Goal: Task Accomplishment & Management: Use online tool/utility

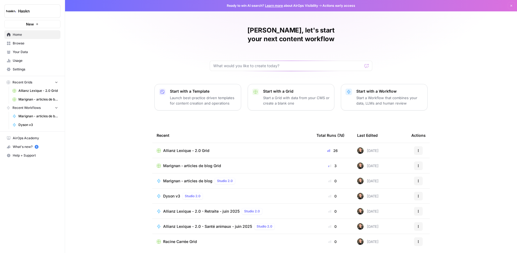
click at [183, 163] on span "Marignan - articles de blog Grid" at bounding box center [192, 165] width 58 height 5
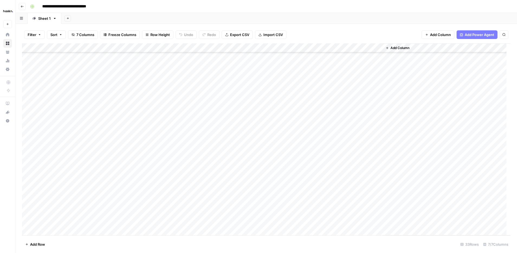
scroll to position [130, 0]
click at [171, 182] on div "Add Column" at bounding box center [266, 139] width 489 height 192
click at [163, 194] on div "Add Column" at bounding box center [266, 139] width 489 height 192
click at [103, 196] on div "Add Column" at bounding box center [266, 139] width 489 height 192
click at [49, 188] on div "Add Column" at bounding box center [266, 139] width 489 height 192
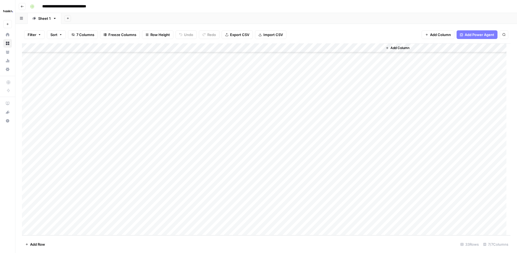
click at [223, 201] on div "Add Column" at bounding box center [266, 139] width 489 height 192
click at [139, 206] on div "Add Column" at bounding box center [266, 139] width 489 height 192
click at [425, 165] on div "Add Column" at bounding box center [447, 139] width 128 height 192
click at [242, 134] on div "Add Column" at bounding box center [266, 139] width 489 height 192
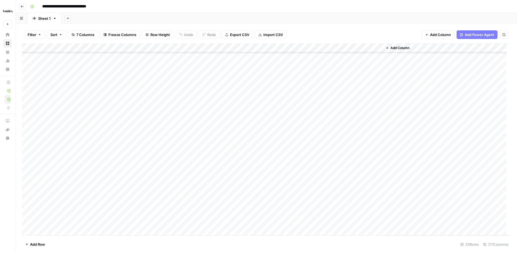
click at [506, 139] on div "Add Column" at bounding box center [447, 139] width 128 height 192
click at [274, 147] on div "Add Column" at bounding box center [266, 139] width 489 height 192
click at [379, 148] on div "Add Column" at bounding box center [266, 139] width 489 height 192
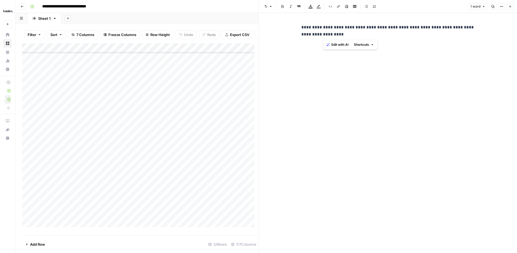
drag, startPoint x: 324, startPoint y: 25, endPoint x: 368, endPoint y: 33, distance: 45.4
click at [368, 33] on p "**********" at bounding box center [389, 31] width 174 height 14
copy p "**********"
